Goal: Task Accomplishment & Management: Manage account settings

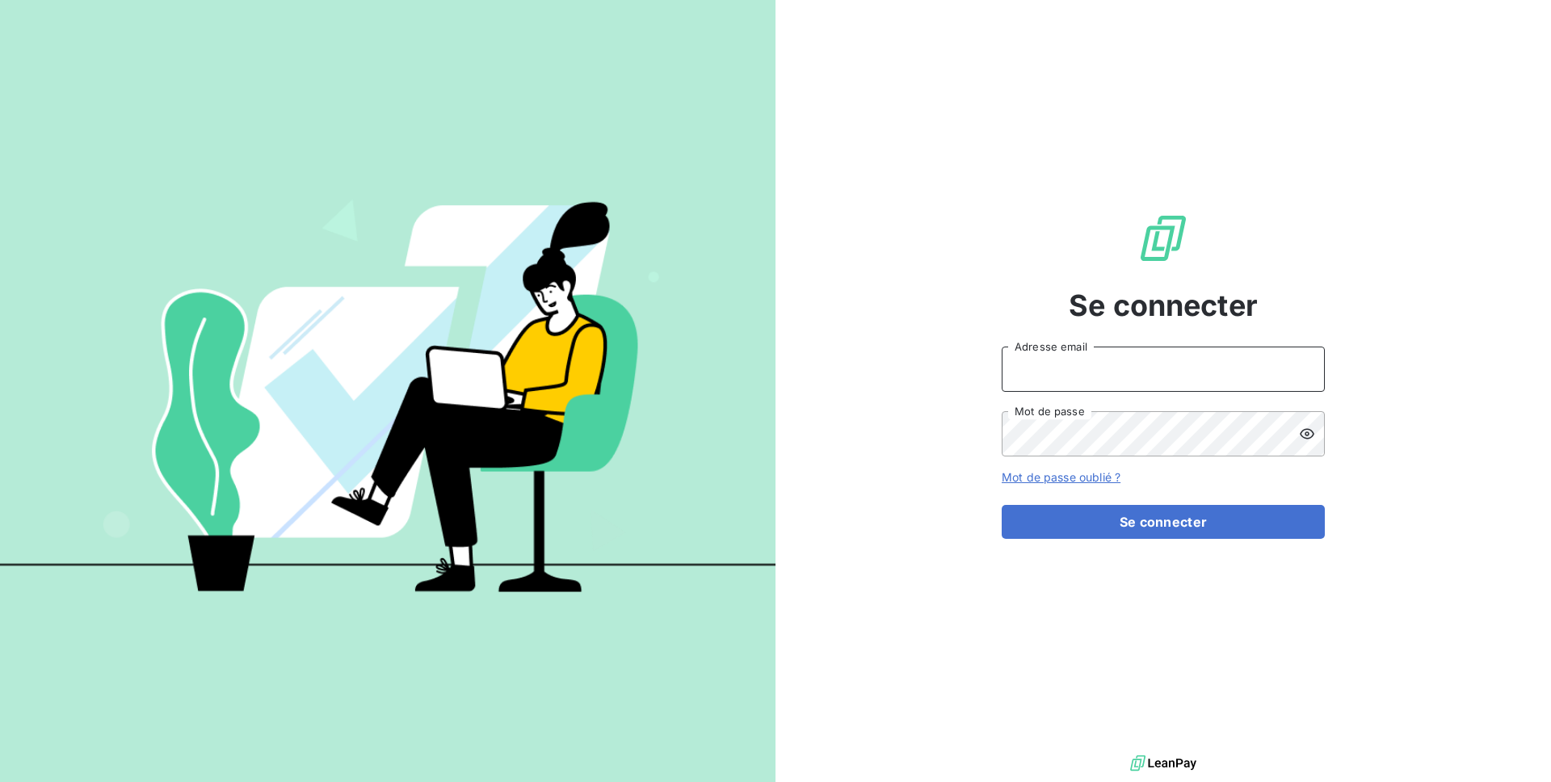
click at [1095, 373] on input "Adresse email" at bounding box center [1163, 369] width 323 height 45
type input "admin@serensia"
click at [1002, 505] on button "Se connecter" at bounding box center [1163, 522] width 323 height 34
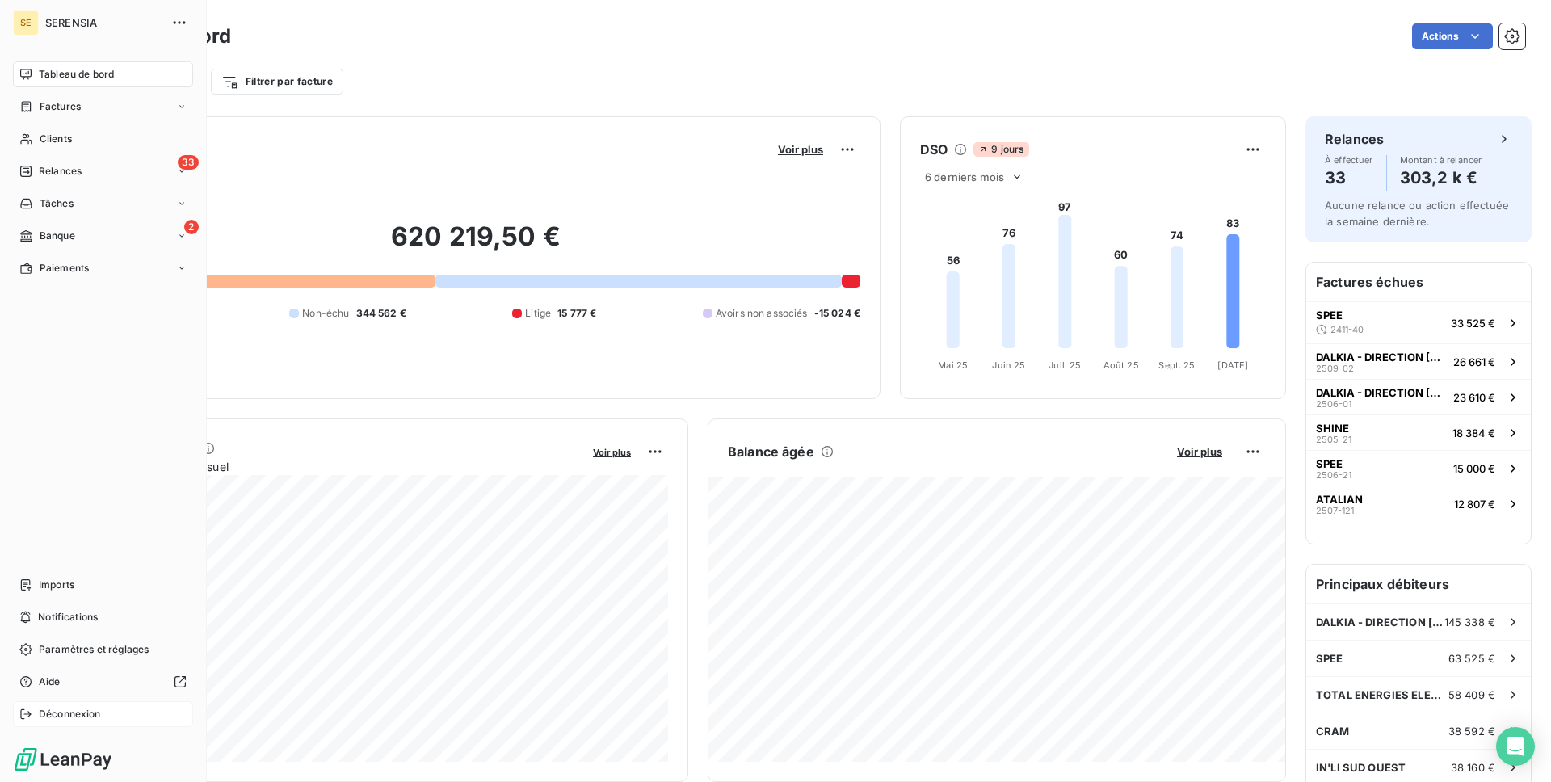
click at [32, 711] on icon at bounding box center [25, 714] width 13 height 13
